Goal: Find specific page/section

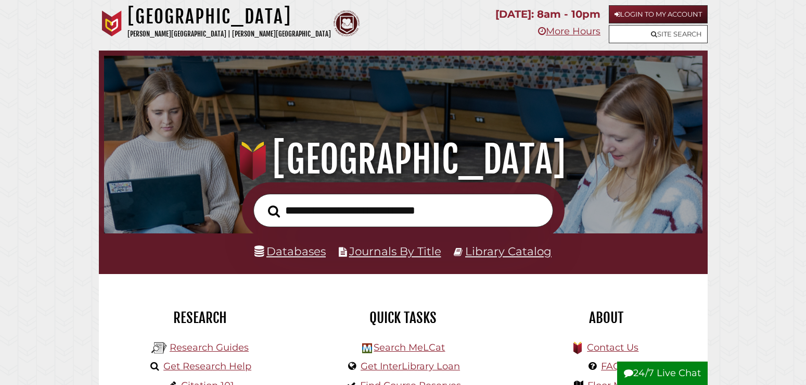
scroll to position [198, 594]
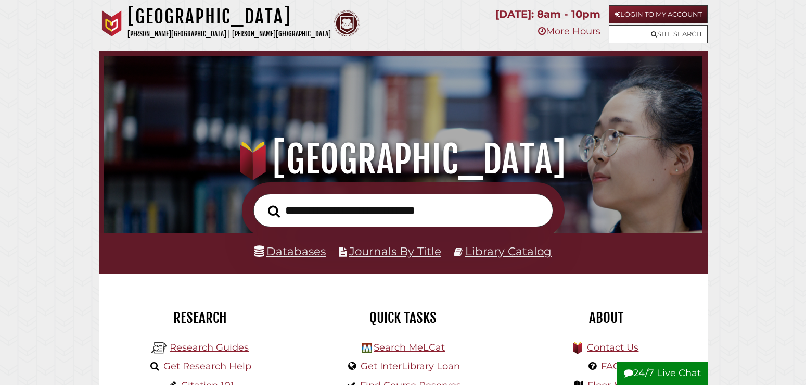
scroll to position [198, 594]
click at [307, 253] on link "Databases" at bounding box center [290, 251] width 71 height 14
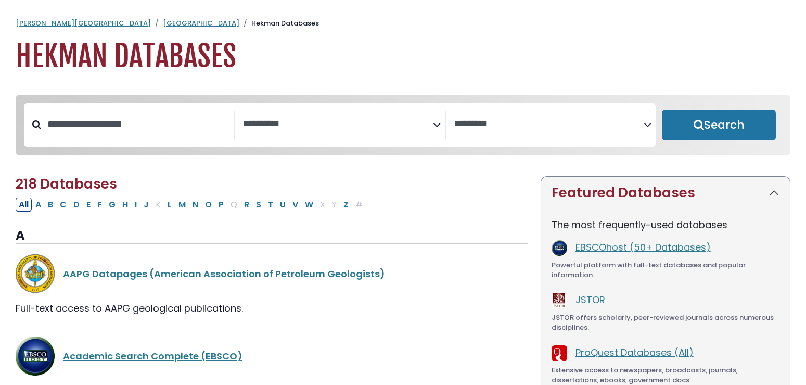
select select "Database Subject Filter"
select select "Database Vendors Filter"
click at [219, 208] on button "P" at bounding box center [221, 205] width 11 height 14
select select "Database Subject Filter"
select select "Database Vendors Filter"
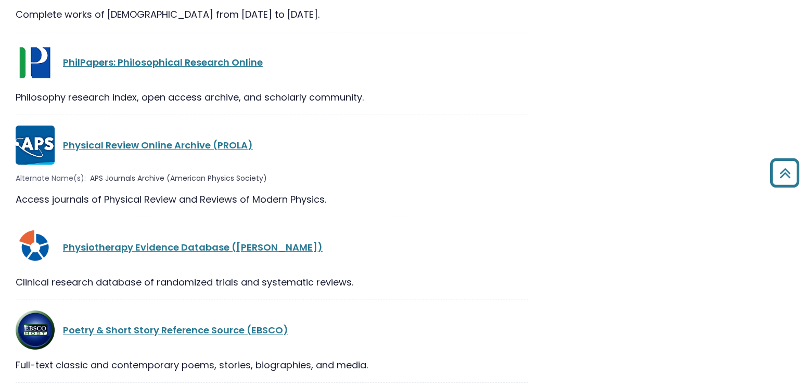
scroll to position [431, 0]
